Goal: Task Accomplishment & Management: Manage account settings

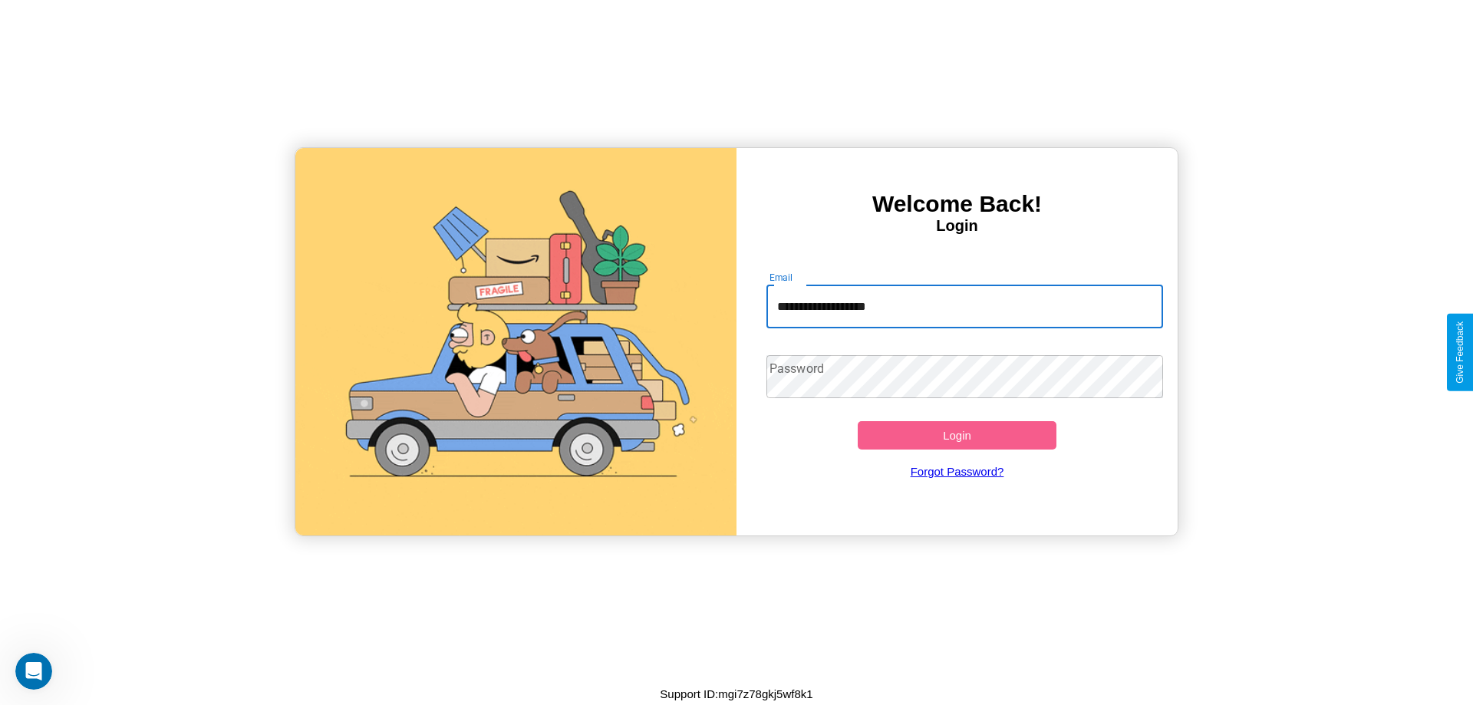
type input "**********"
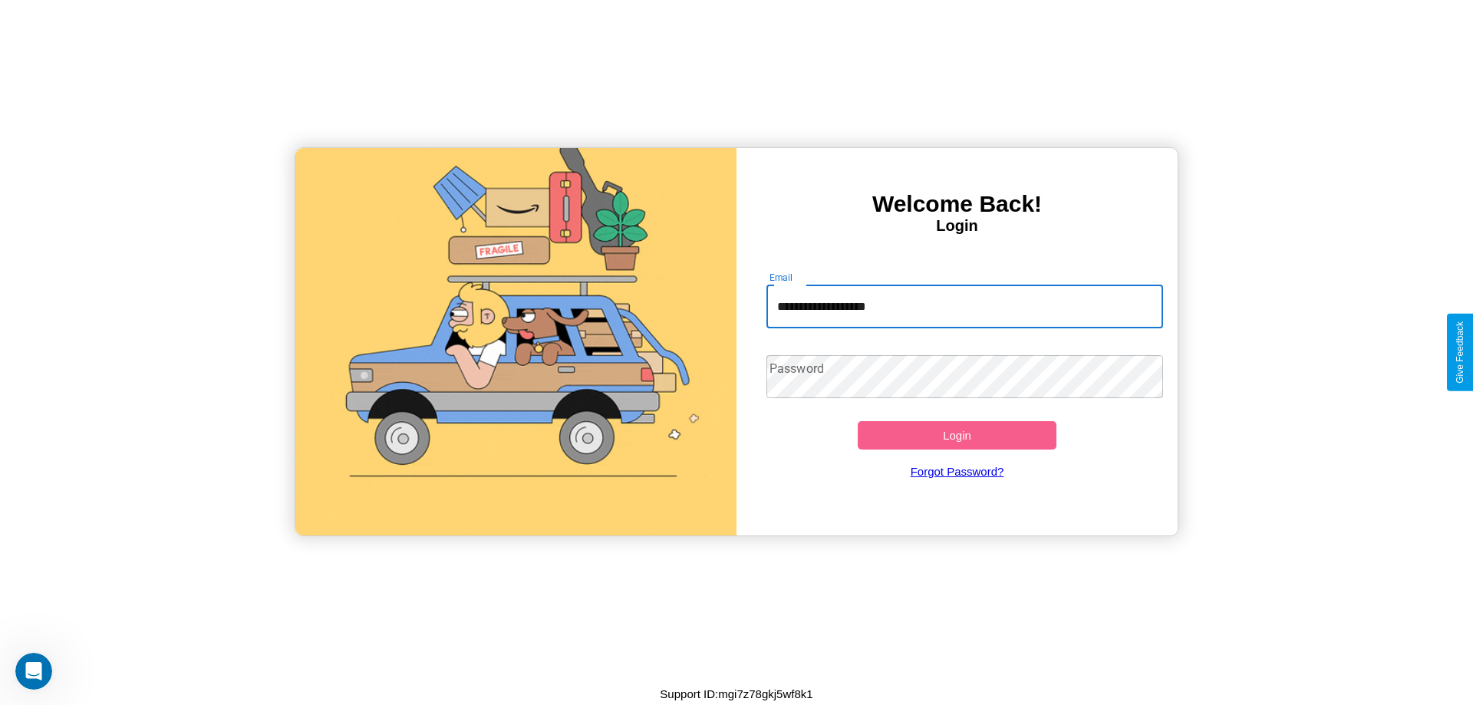
click at [957, 435] on button "Login" at bounding box center [957, 435] width 199 height 28
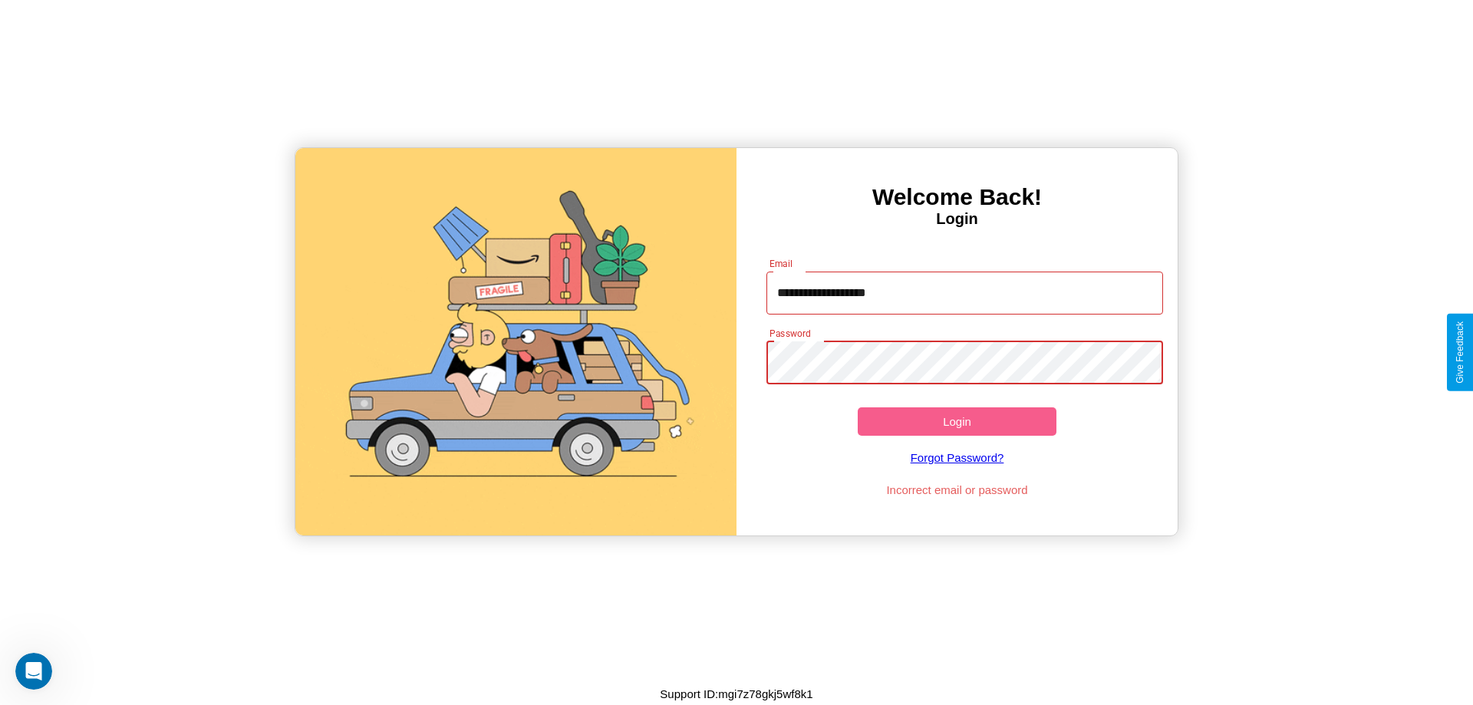
click at [957, 421] on button "Login" at bounding box center [957, 421] width 199 height 28
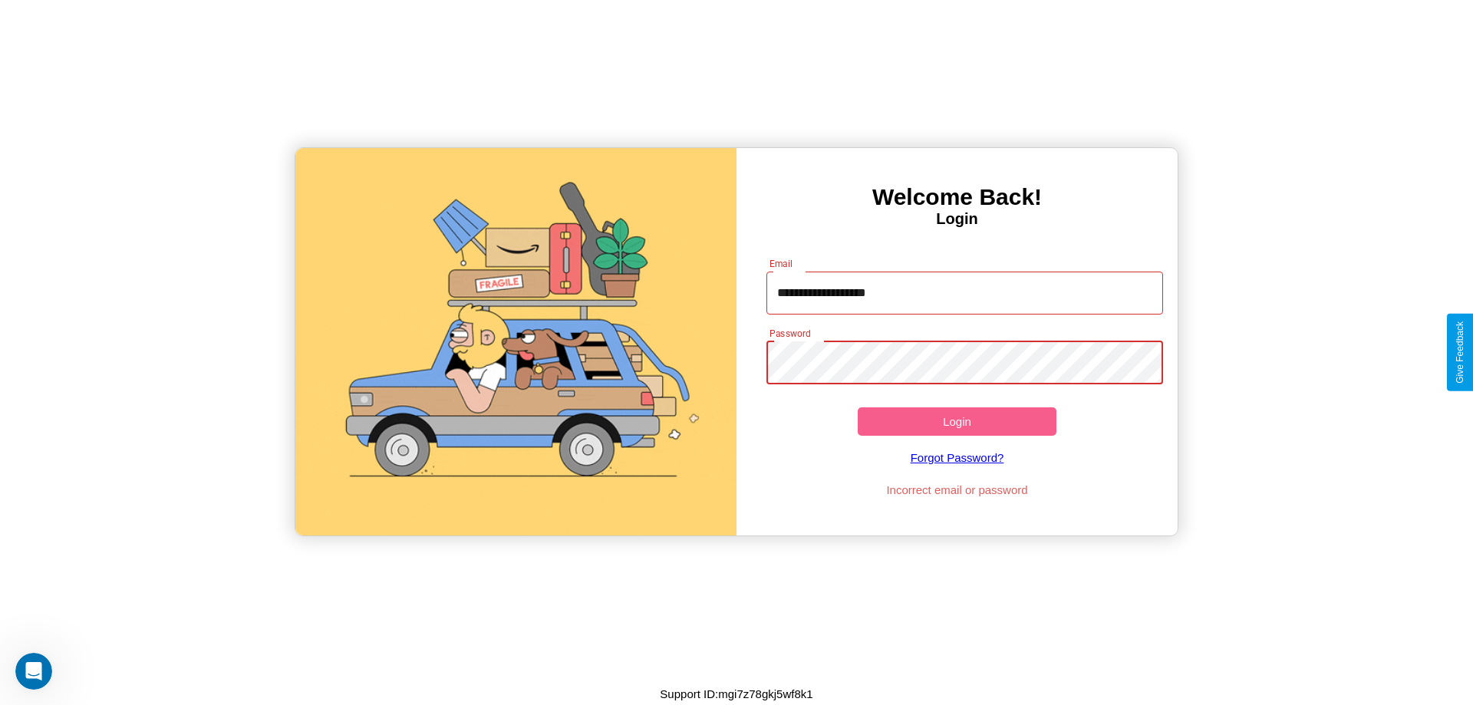
click at [957, 421] on button "Login" at bounding box center [957, 421] width 199 height 28
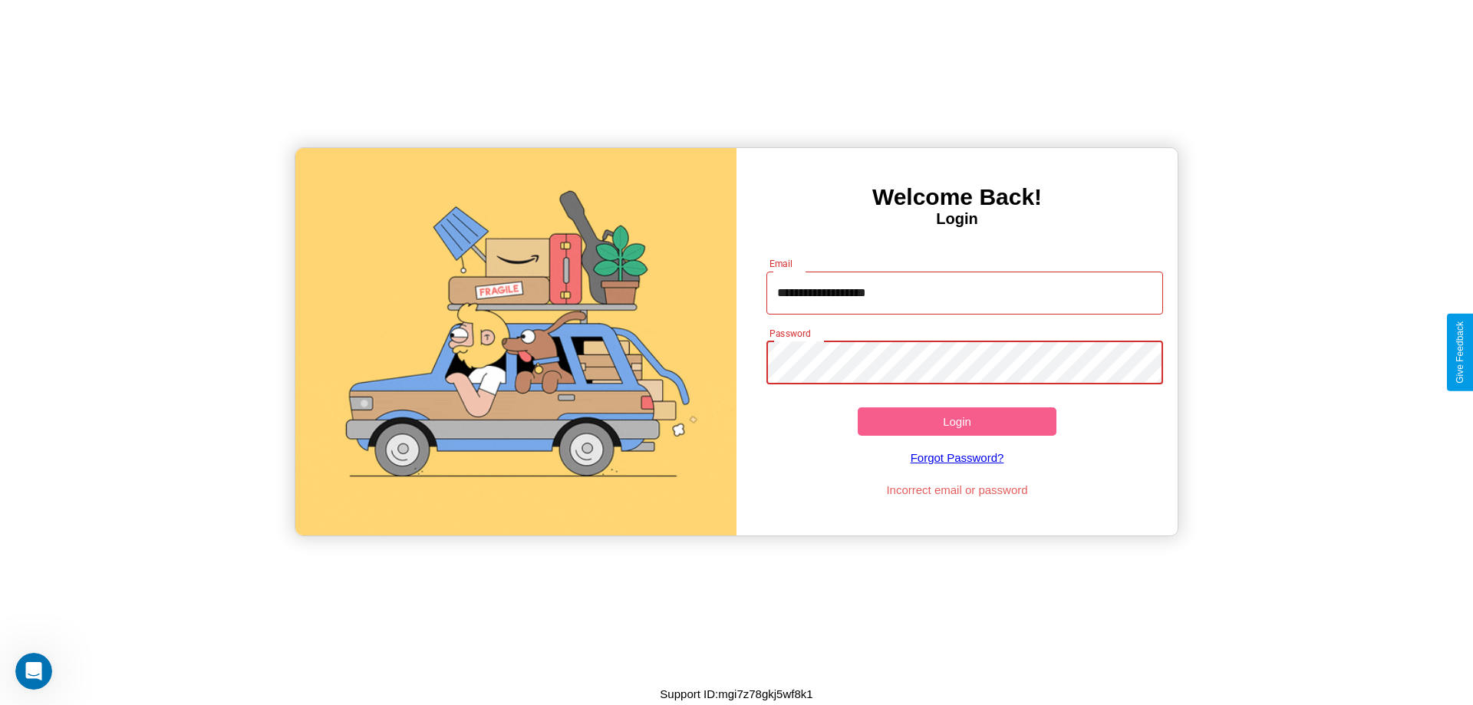
click at [957, 421] on button "Login" at bounding box center [957, 421] width 199 height 28
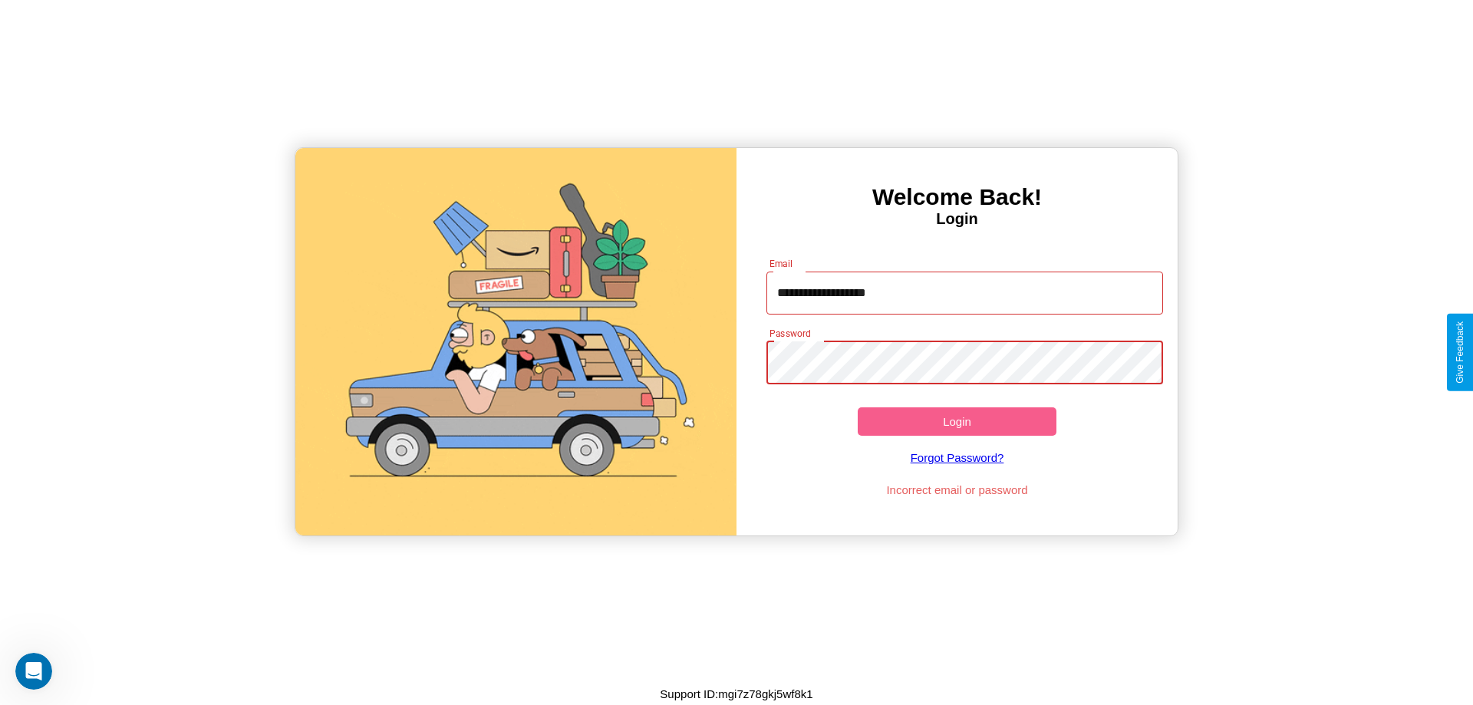
click at [957, 421] on button "Login" at bounding box center [957, 421] width 199 height 28
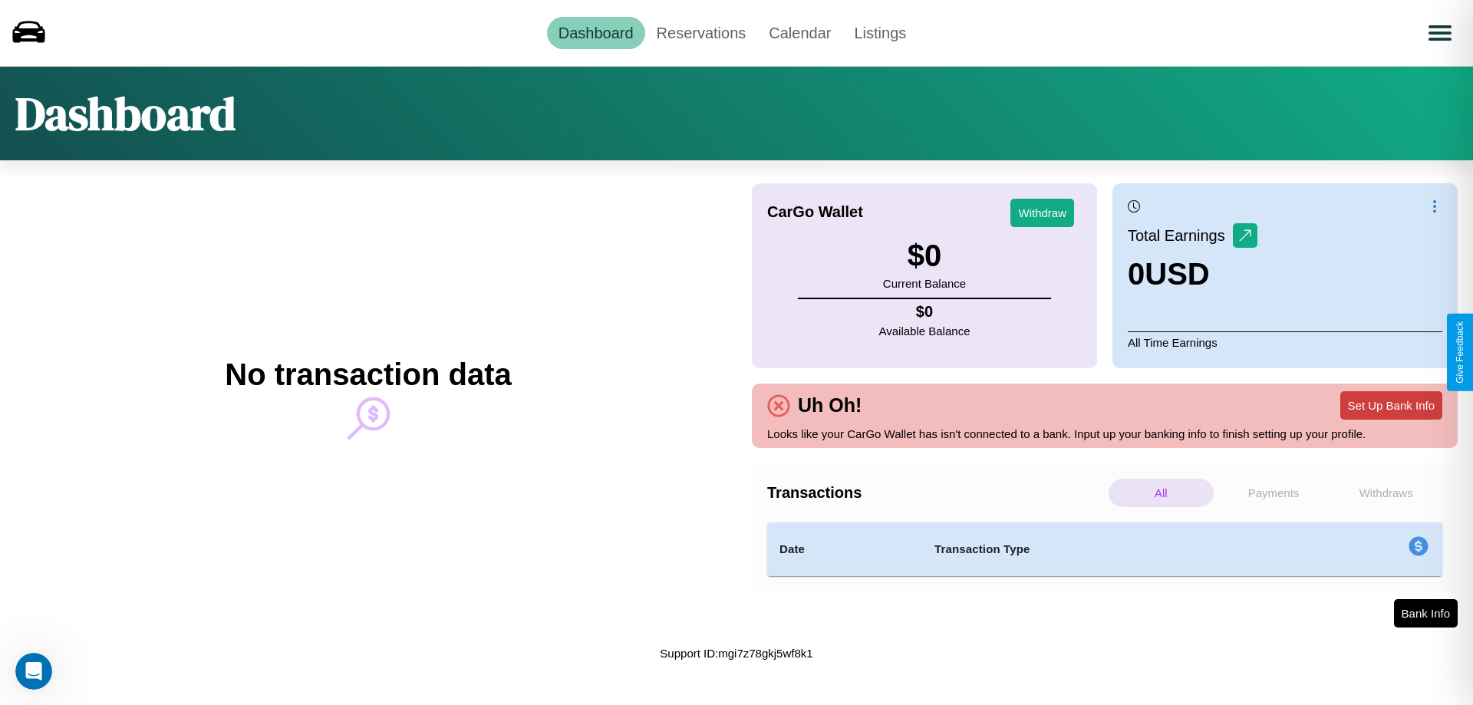
click at [1391, 405] on button "Set Up Bank Info" at bounding box center [1392, 405] width 102 height 28
